Goal: Check status: Check status

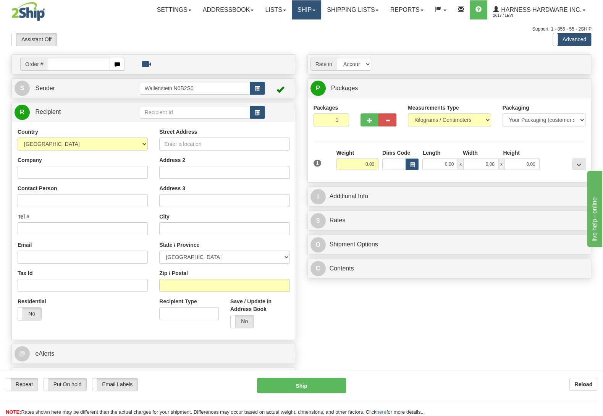
click at [311, 16] on link "Ship" at bounding box center [306, 9] width 29 height 19
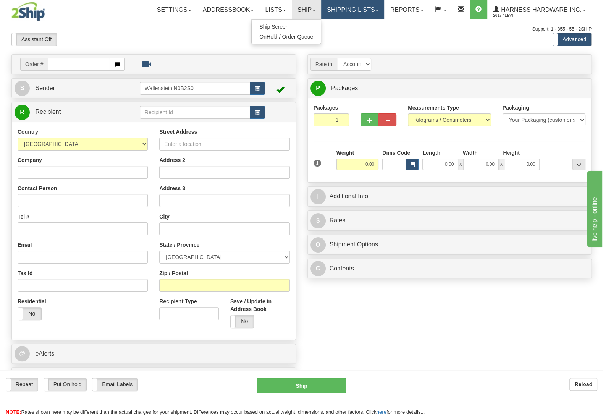
click at [355, 10] on link "Shipping lists" at bounding box center [352, 9] width 63 height 19
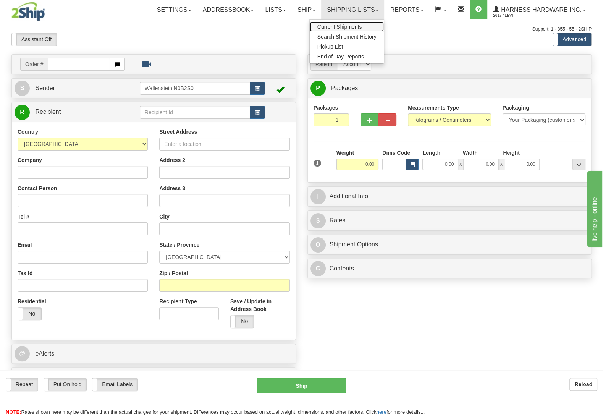
click at [326, 26] on span "Current Shipments" at bounding box center [340, 27] width 45 height 6
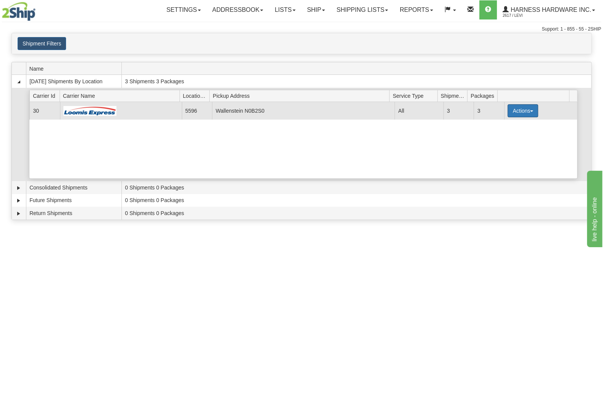
click at [520, 115] on button "Actions" at bounding box center [523, 110] width 31 height 13
